Goal: Task Accomplishment & Management: Manage account settings

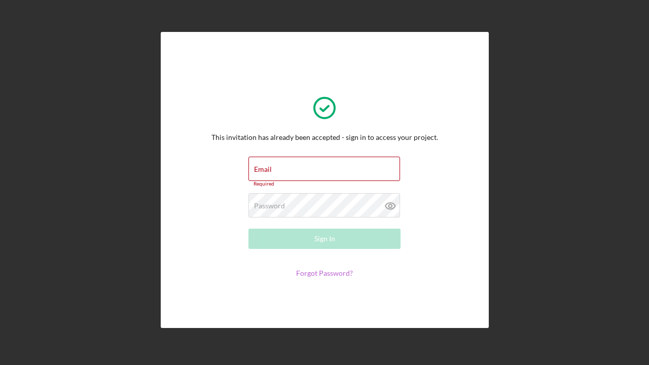
click at [319, 273] on link "Forgot Password?" at bounding box center [324, 273] width 57 height 9
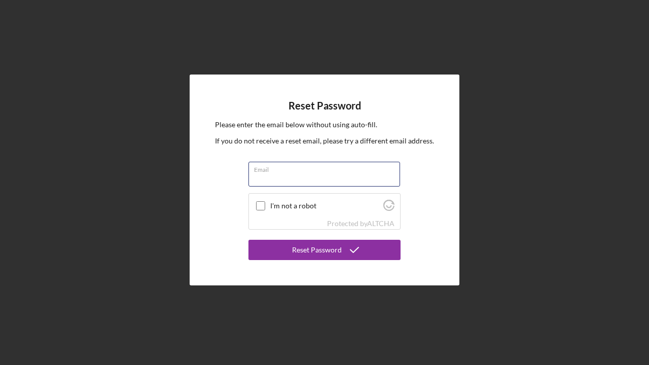
type input "[EMAIL_ADDRESS][DOMAIN_NAME]"
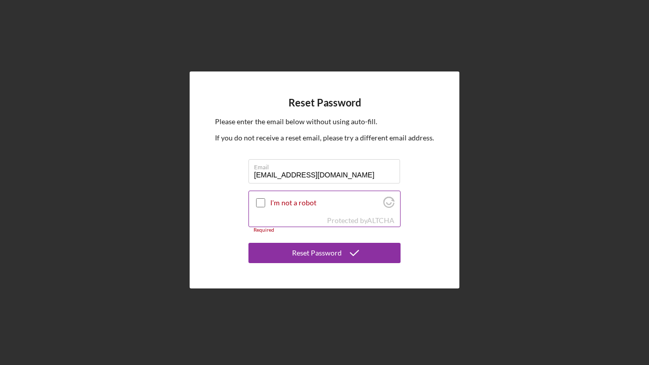
click at [256, 201] on input "I'm not a robot" at bounding box center [260, 202] width 9 height 9
checkbox input "true"
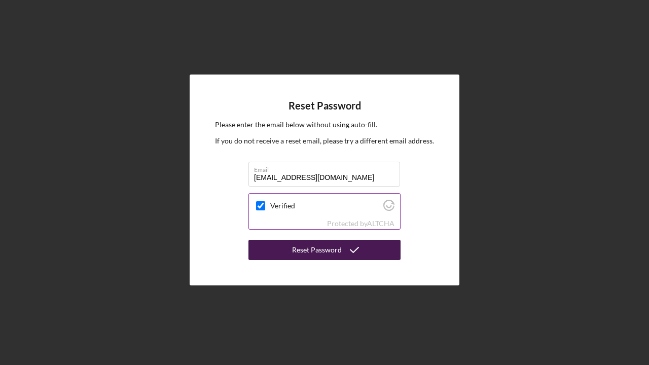
click at [307, 252] on div "Reset Password" at bounding box center [317, 250] width 50 height 20
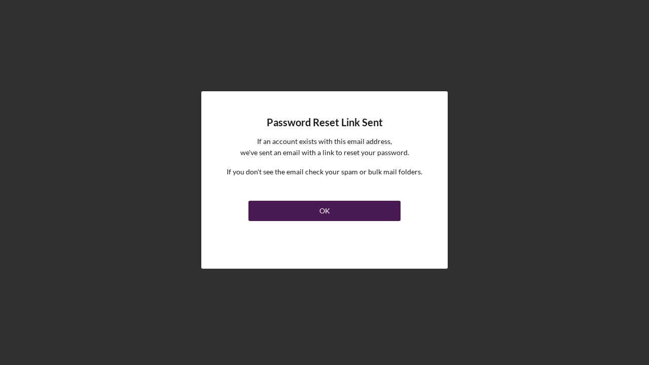
click at [325, 209] on div "OK" at bounding box center [324, 211] width 11 height 20
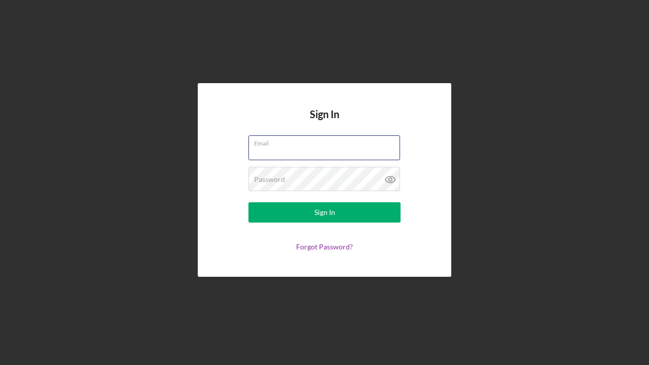
type input "[EMAIL_ADDRESS][DOMAIN_NAME]"
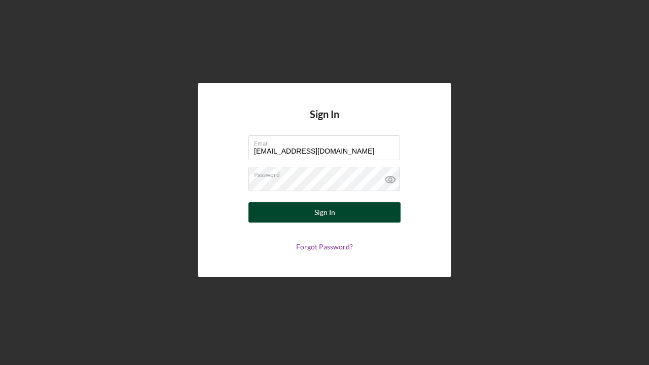
click at [318, 216] on div "Sign In" at bounding box center [324, 212] width 21 height 20
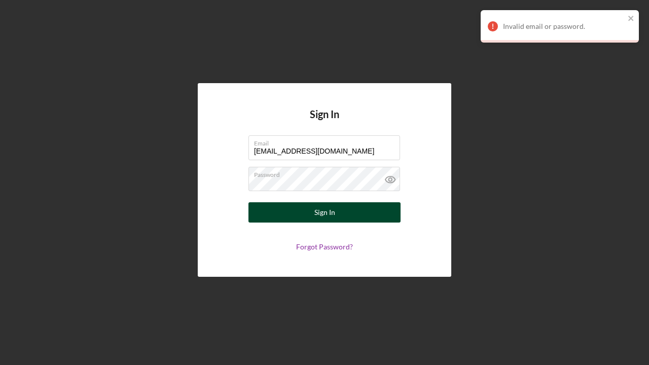
click at [319, 214] on div "Sign In" at bounding box center [324, 212] width 21 height 20
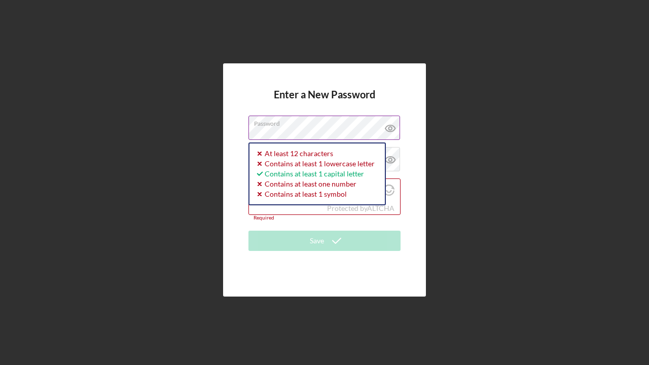
click at [390, 126] on icon at bounding box center [390, 128] width 25 height 25
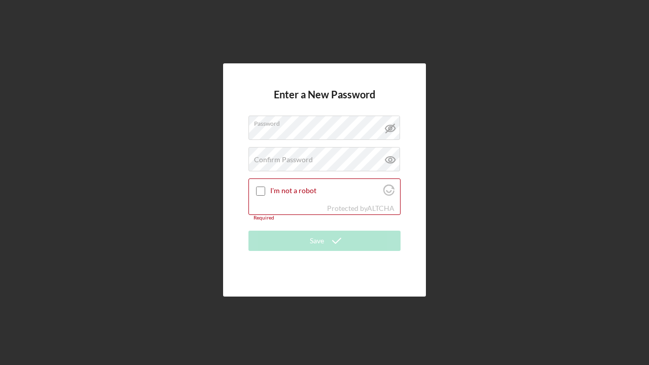
click at [405, 160] on div "Enter a New Password Password Confirm Password Passwords do not match. I'm not …" at bounding box center [324, 179] width 203 height 233
click at [328, 153] on div "Confirm Password Passwords do not match." at bounding box center [324, 159] width 152 height 25
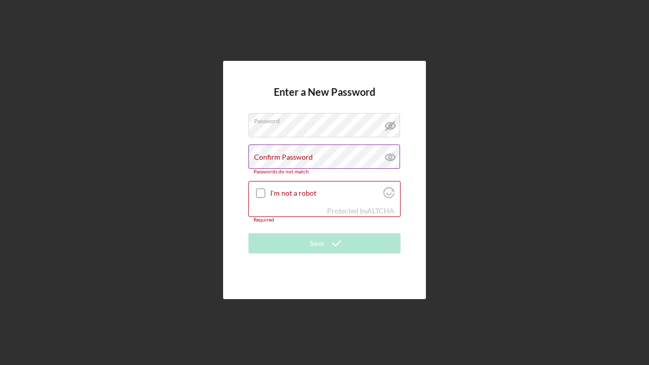
click at [390, 160] on icon at bounding box center [390, 156] width 25 height 25
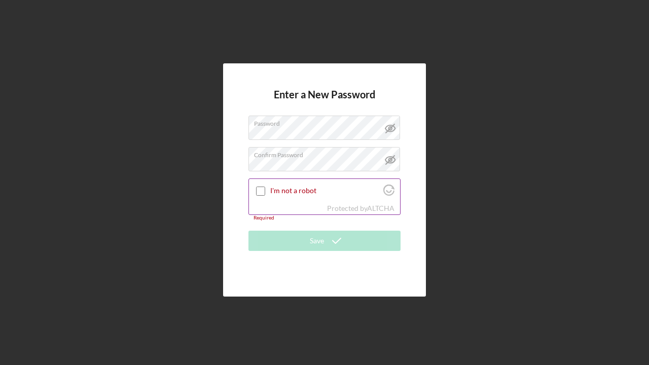
click at [261, 191] on input "I'm not a robot" at bounding box center [260, 190] width 9 height 9
checkbox input "true"
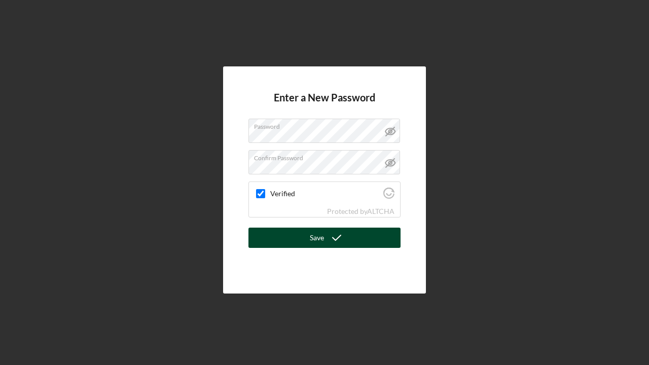
click at [334, 238] on icon "submit" at bounding box center [336, 237] width 25 height 25
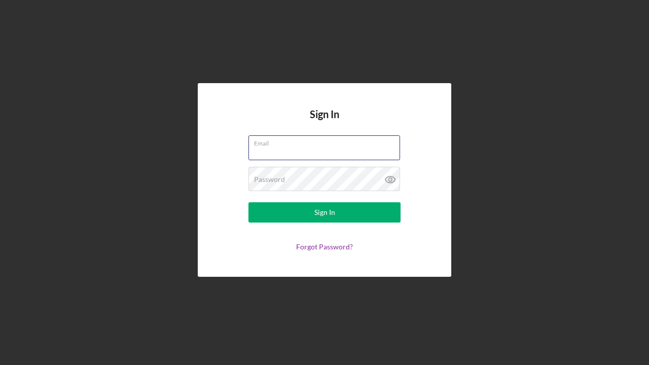
type input "[EMAIL_ADDRESS][DOMAIN_NAME]"
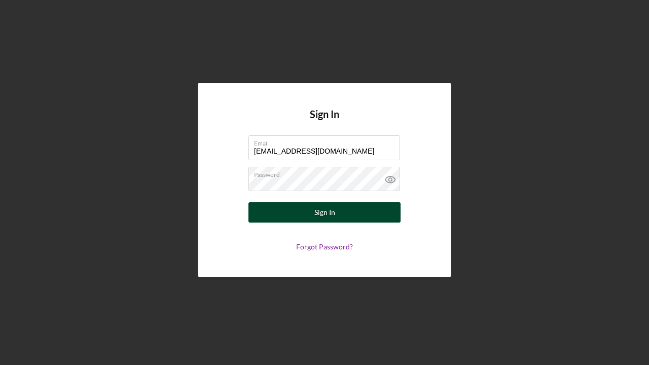
click at [315, 212] on div "Sign In" at bounding box center [324, 212] width 21 height 20
